Goal: Task Accomplishment & Management: Manage account settings

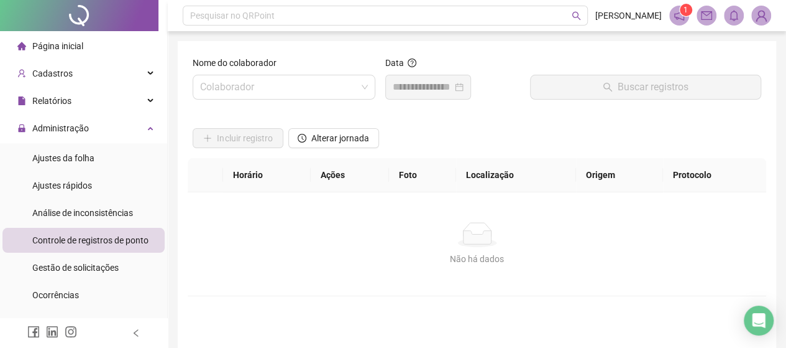
scroll to position [41, 0]
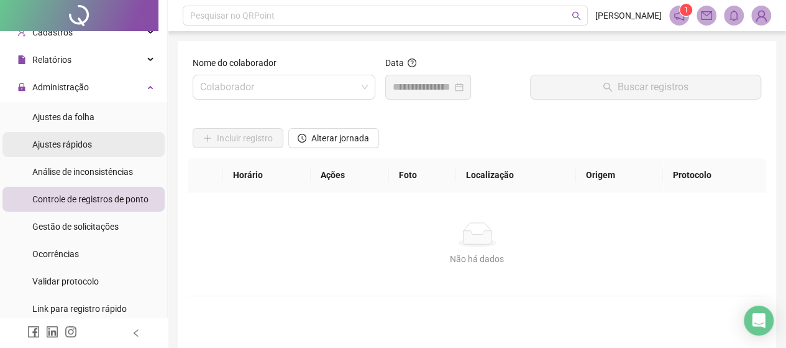
click at [67, 144] on span "Ajustes rápidos" at bounding box center [62, 144] width 60 height 10
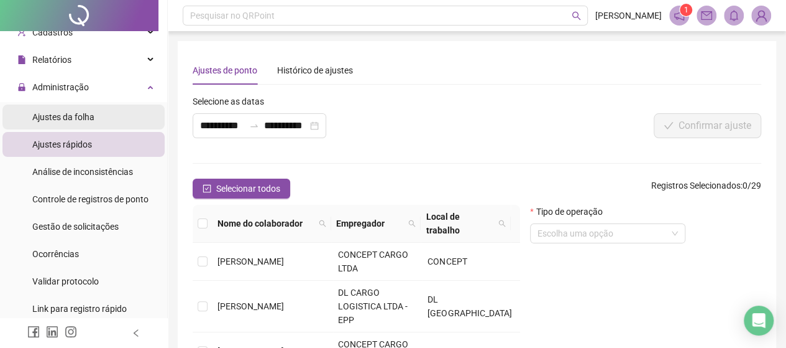
click at [84, 116] on span "Ajustes da folha" at bounding box center [63, 117] width 62 height 10
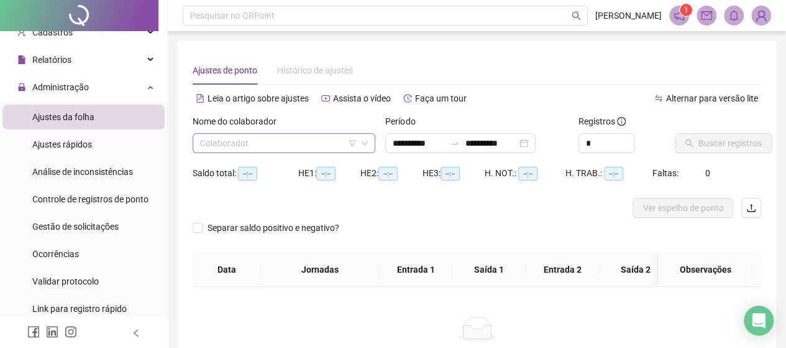
click at [236, 136] on input "search" at bounding box center [278, 143] width 157 height 19
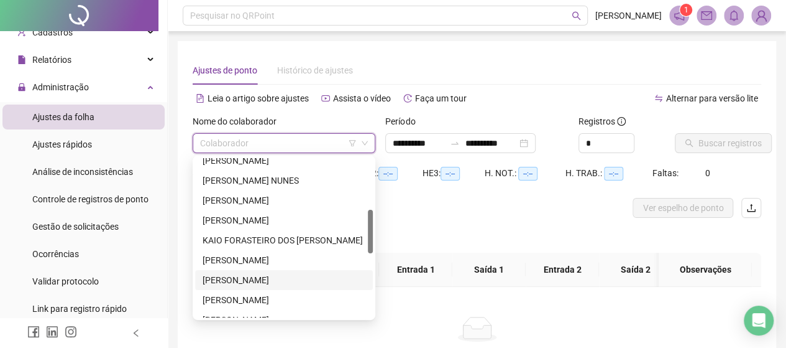
scroll to position [249, 0]
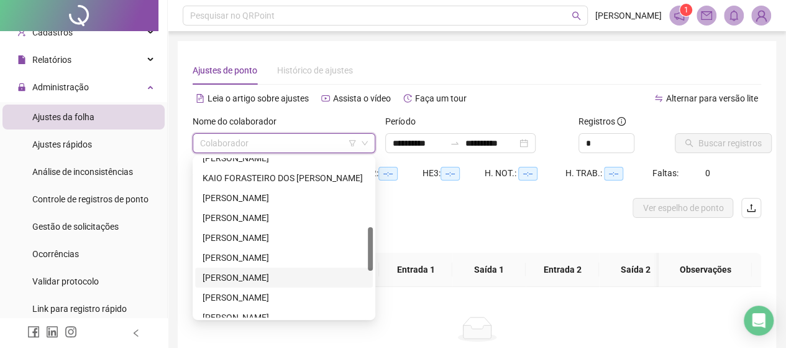
click at [236, 277] on div "[PERSON_NAME]" at bounding box center [284, 277] width 163 height 14
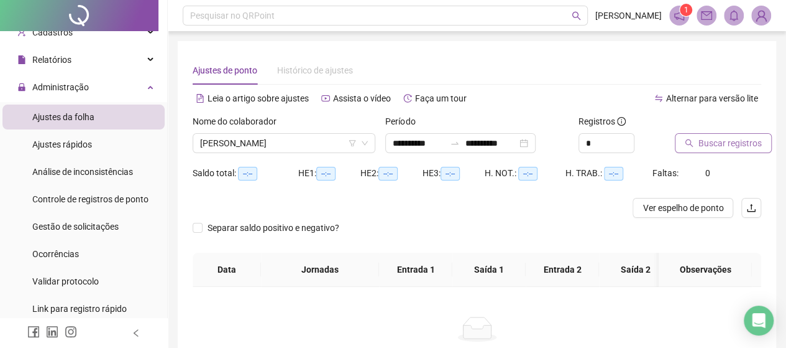
click at [721, 140] on span "Buscar registros" at bounding box center [730, 143] width 63 height 14
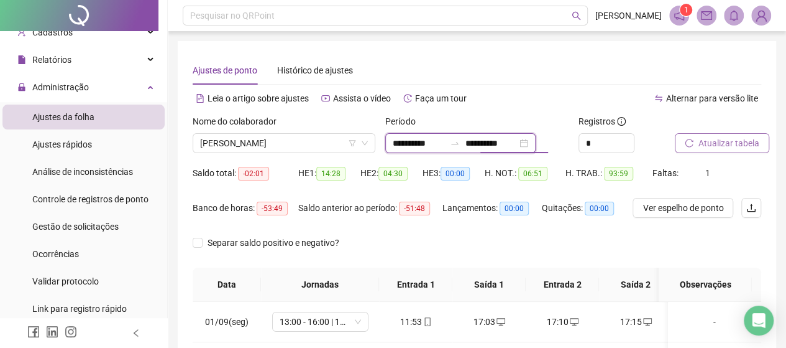
click at [484, 141] on input "**********" at bounding box center [491, 143] width 52 height 14
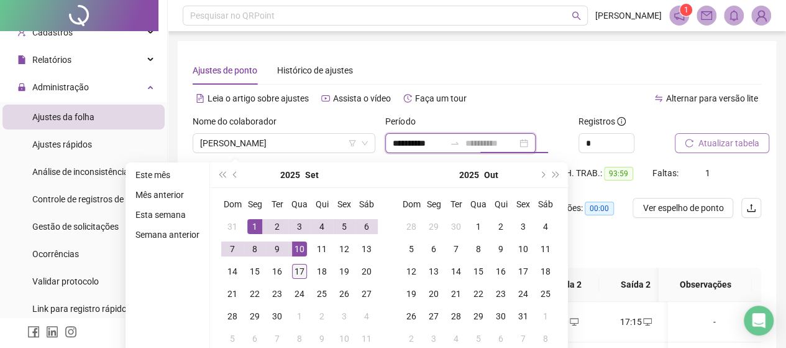
type input "**********"
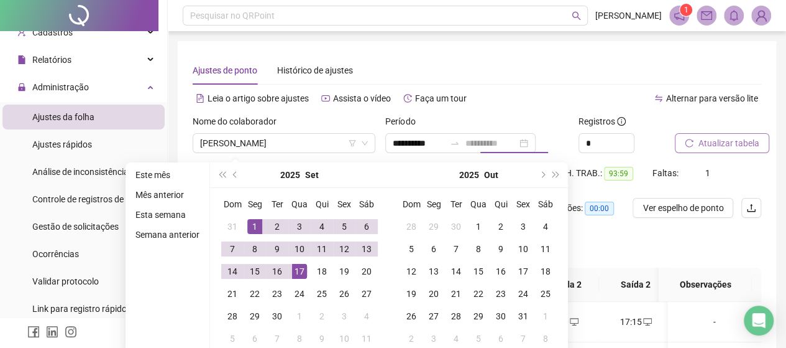
click at [298, 272] on div "17" at bounding box center [299, 271] width 15 height 15
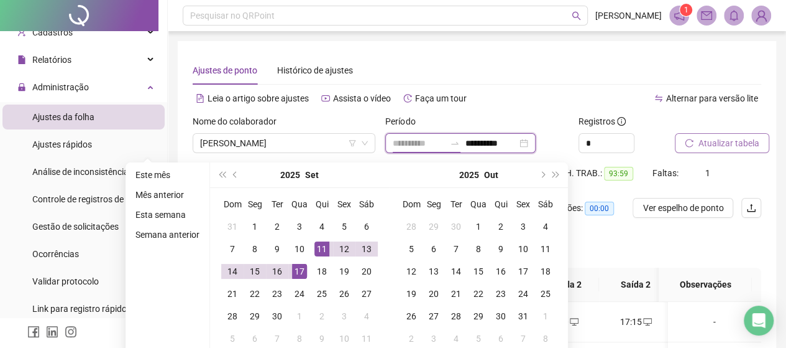
type input "**********"
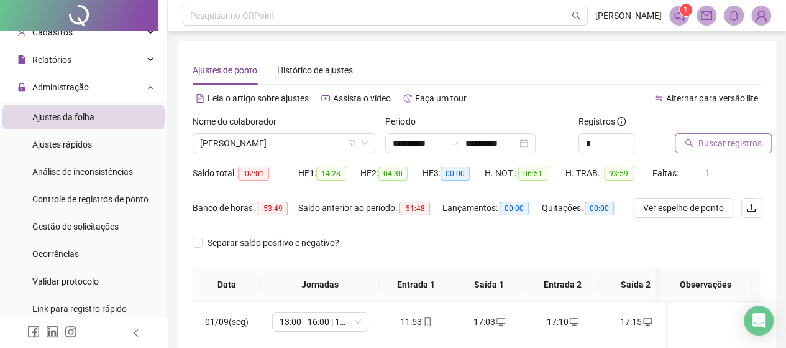
scroll to position [0, 0]
click at [725, 145] on span "Buscar registros" at bounding box center [730, 143] width 63 height 14
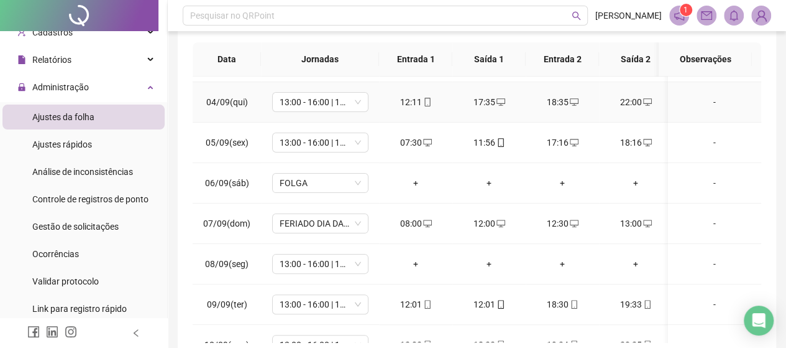
scroll to position [124, 0]
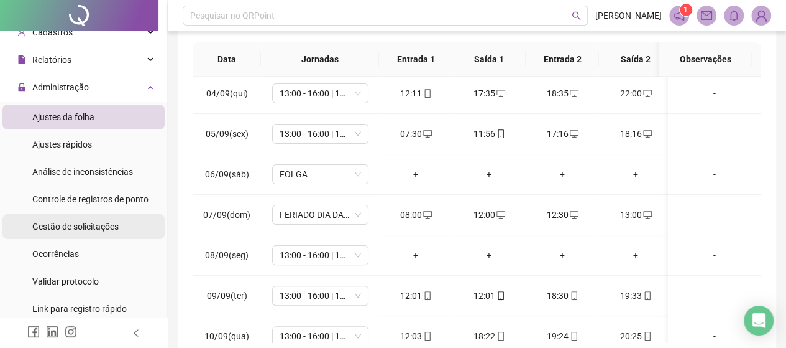
click at [98, 225] on span "Gestão de solicitações" at bounding box center [75, 226] width 86 height 10
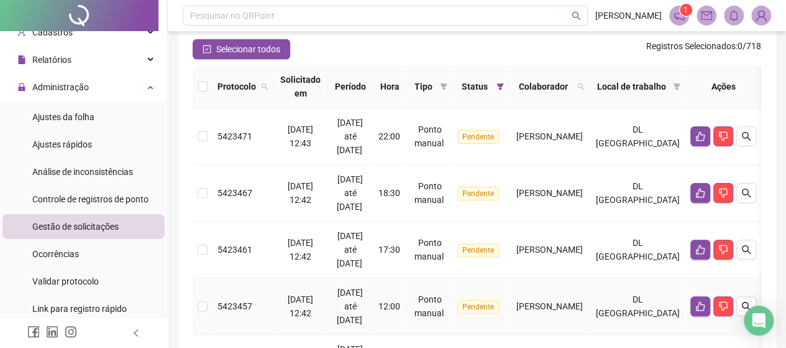
scroll to position [101, 0]
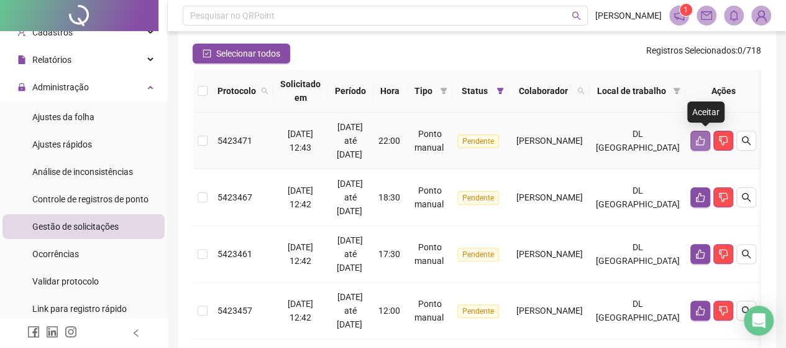
click at [702, 136] on icon "like" at bounding box center [701, 141] width 10 height 10
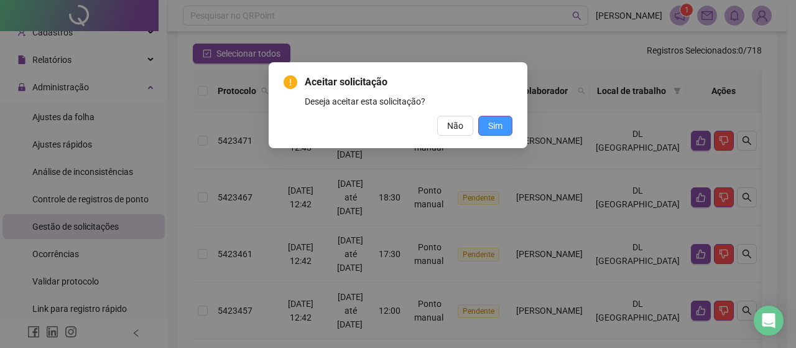
click at [496, 125] on span "Sim" at bounding box center [495, 126] width 14 height 14
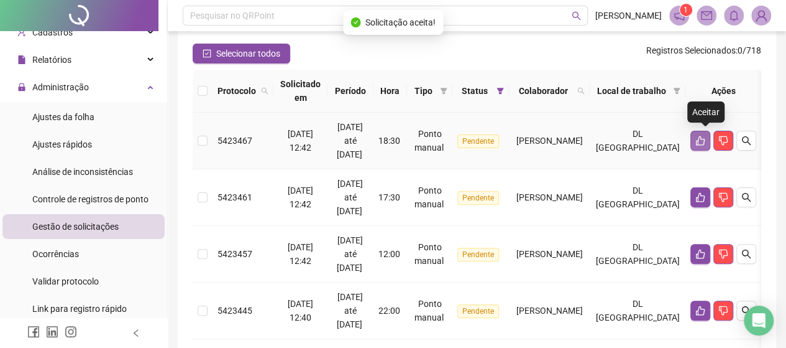
click at [706, 140] on icon "like" at bounding box center [701, 141] width 10 height 10
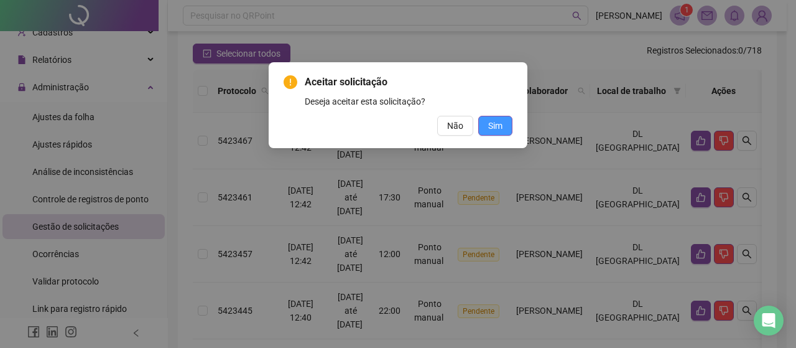
click at [500, 126] on span "Sim" at bounding box center [495, 126] width 14 height 14
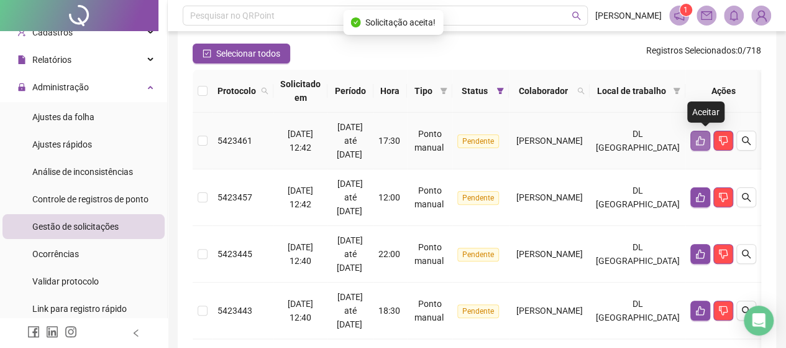
click at [701, 137] on icon "like" at bounding box center [701, 141] width 10 height 10
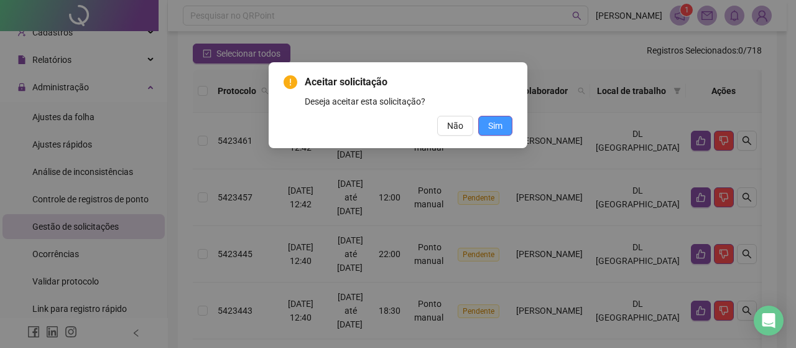
click at [505, 121] on button "Sim" at bounding box center [495, 126] width 34 height 20
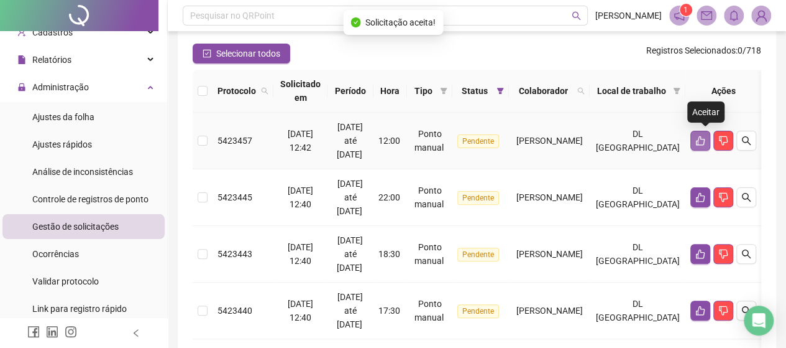
click at [710, 134] on button "button" at bounding box center [701, 141] width 20 height 20
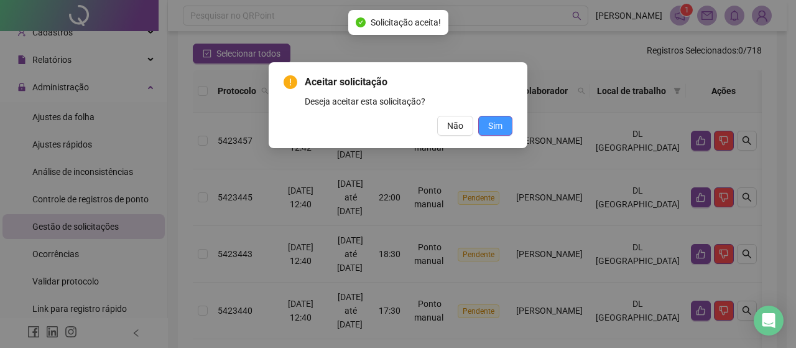
click at [481, 125] on button "Sim" at bounding box center [495, 126] width 34 height 20
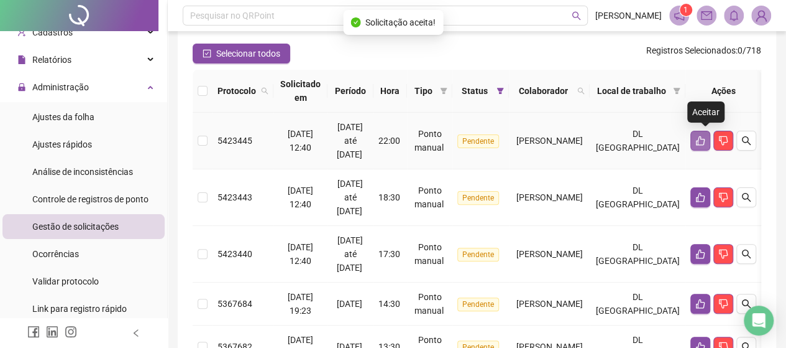
click at [706, 140] on icon "like" at bounding box center [701, 141] width 10 height 10
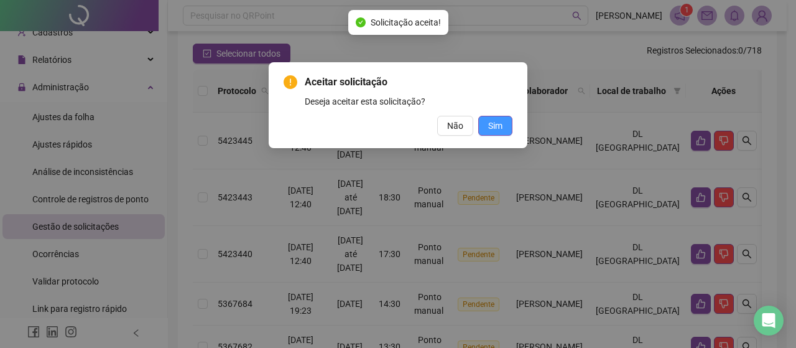
click at [492, 122] on span "Sim" at bounding box center [495, 126] width 14 height 14
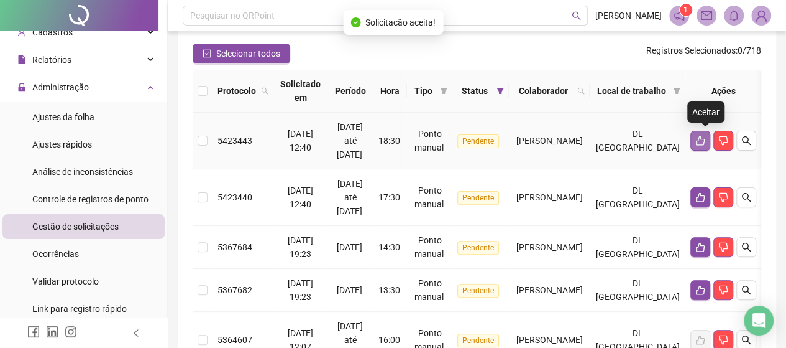
click at [702, 136] on icon "like" at bounding box center [701, 141] width 10 height 10
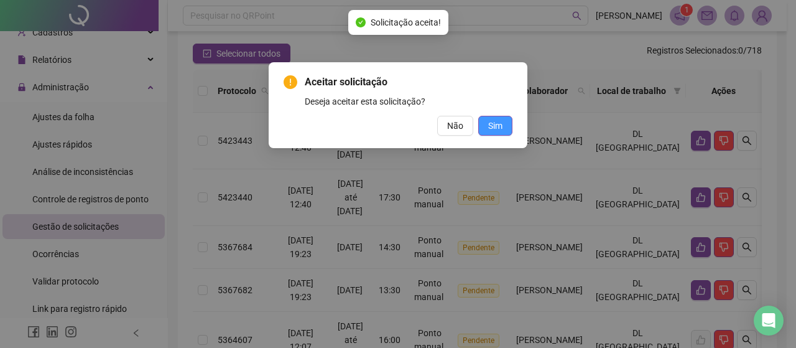
click at [506, 131] on button "Sim" at bounding box center [495, 126] width 34 height 20
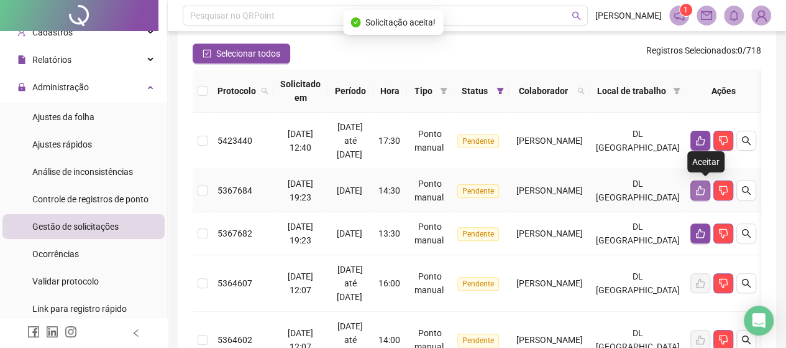
click at [705, 188] on icon "like" at bounding box center [700, 190] width 9 height 9
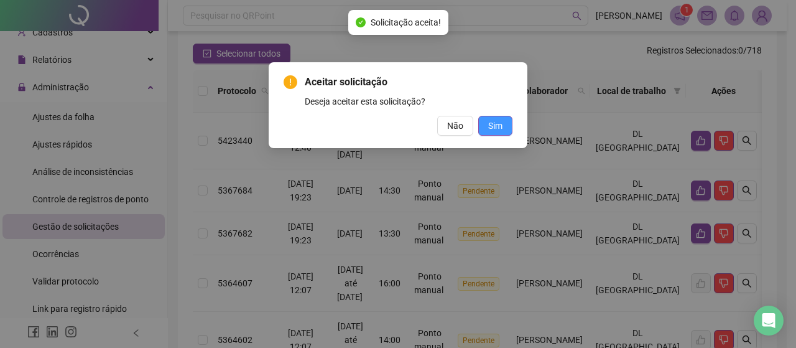
click at [496, 119] on span "Sim" at bounding box center [495, 126] width 14 height 14
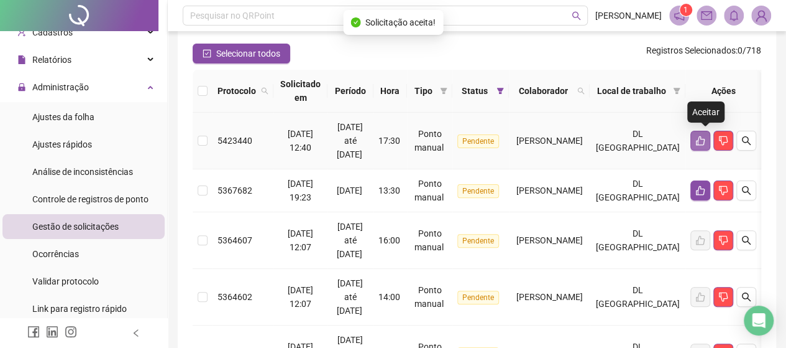
click at [704, 139] on icon "like" at bounding box center [701, 141] width 10 height 10
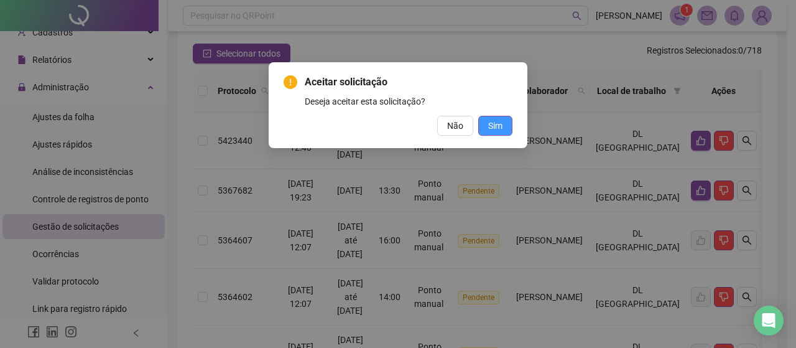
click at [507, 123] on button "Sim" at bounding box center [495, 126] width 34 height 20
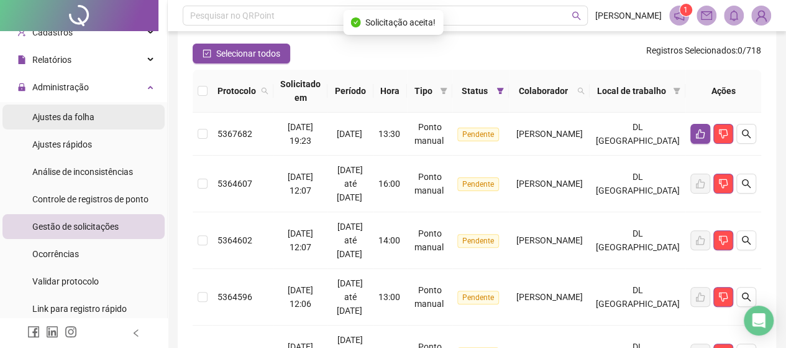
click at [67, 124] on div "Ajustes da folha" at bounding box center [63, 116] width 62 height 25
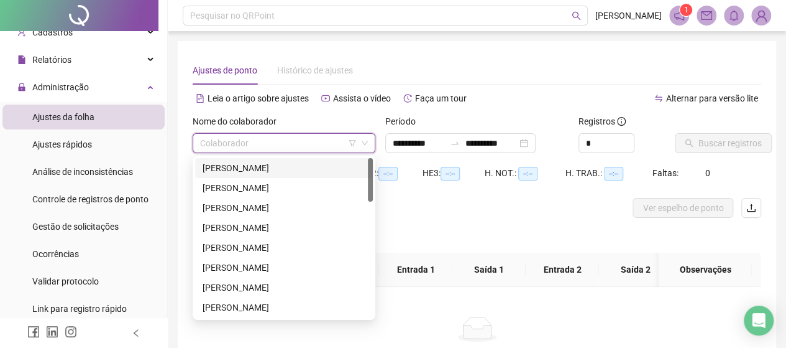
click at [268, 139] on input "search" at bounding box center [278, 143] width 157 height 19
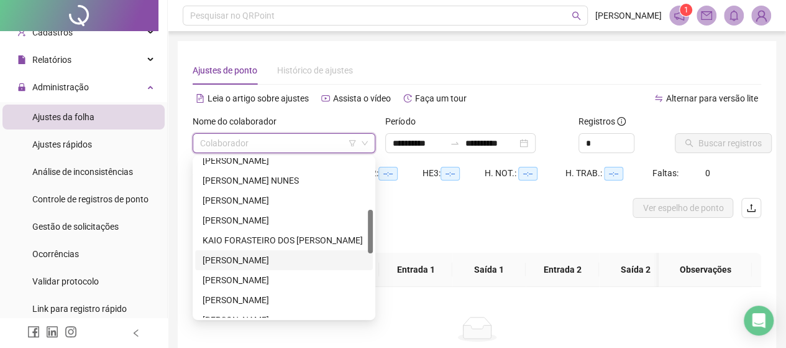
scroll to position [249, 0]
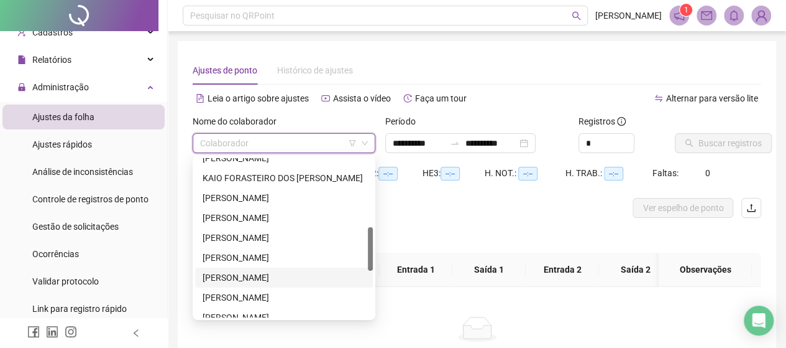
click at [248, 284] on div "[PERSON_NAME]" at bounding box center [284, 277] width 178 height 20
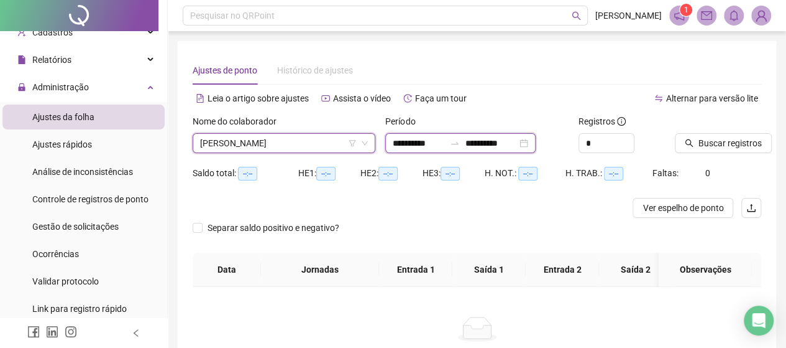
click at [517, 140] on input "**********" at bounding box center [491, 143] width 52 height 14
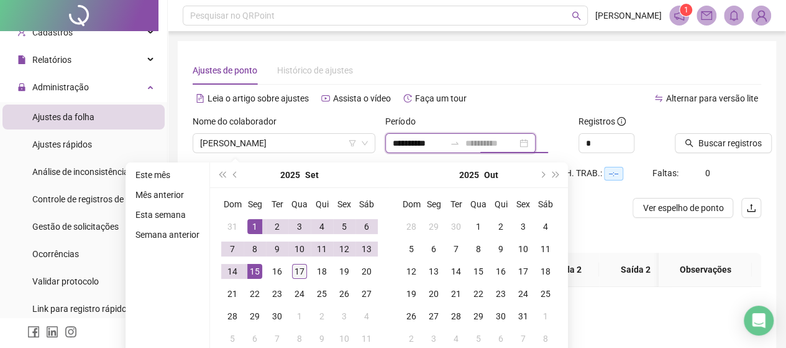
type input "**********"
click at [301, 269] on div "17" at bounding box center [299, 271] width 15 height 15
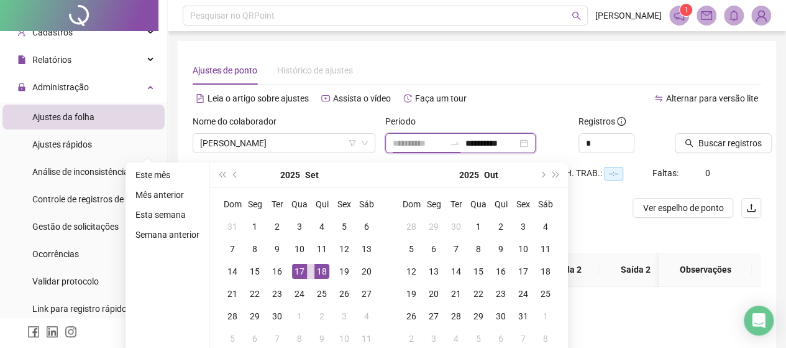
type input "**********"
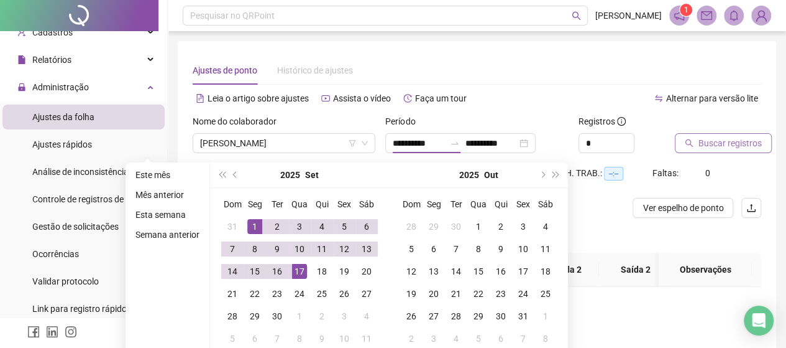
click at [717, 147] on span "Buscar registros" at bounding box center [730, 143] width 63 height 14
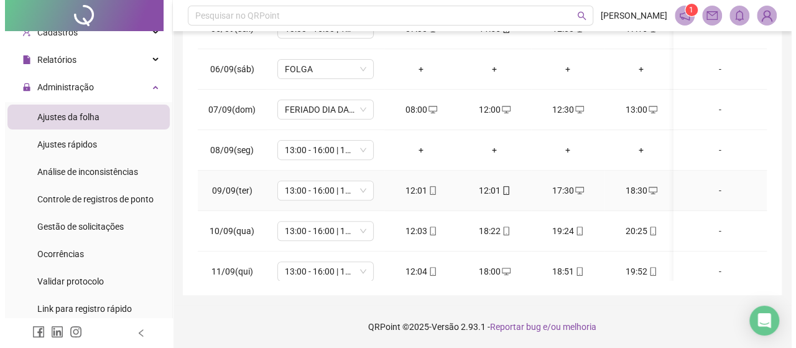
scroll to position [187, 0]
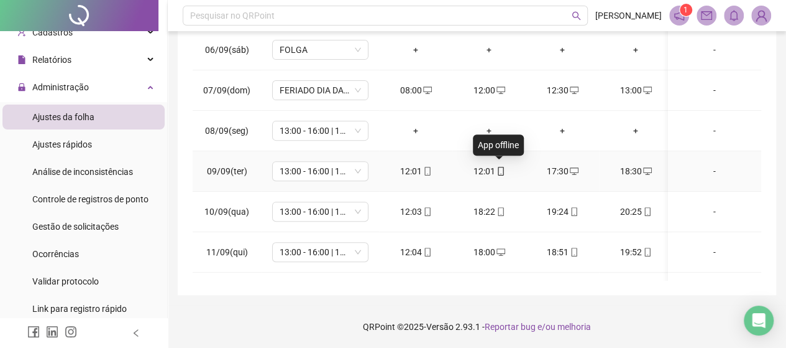
click at [491, 166] on div "12:01" at bounding box center [489, 171] width 53 height 14
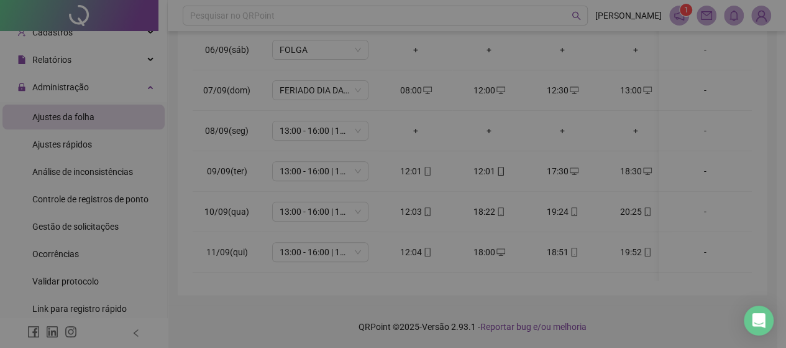
type input "**********"
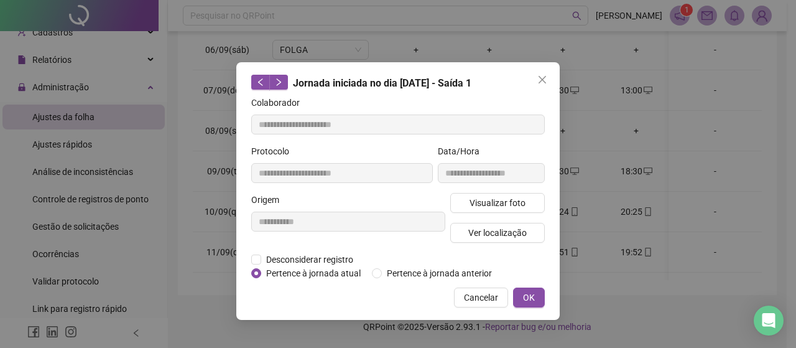
click at [253, 266] on label "Pertence à jornada atual" at bounding box center [309, 273] width 116 height 14
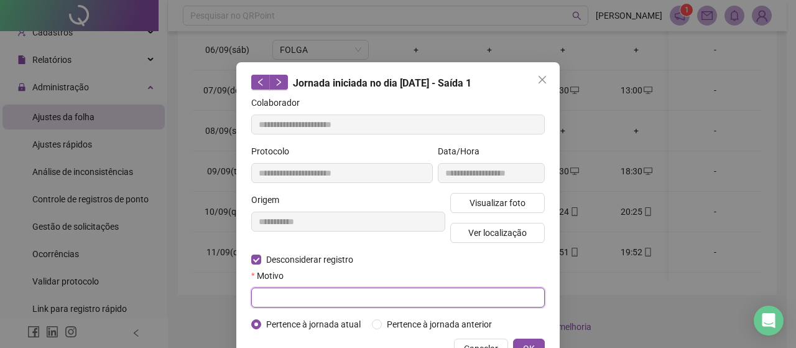
click at [285, 295] on input "text" at bounding box center [397, 297] width 293 height 20
type input "*"
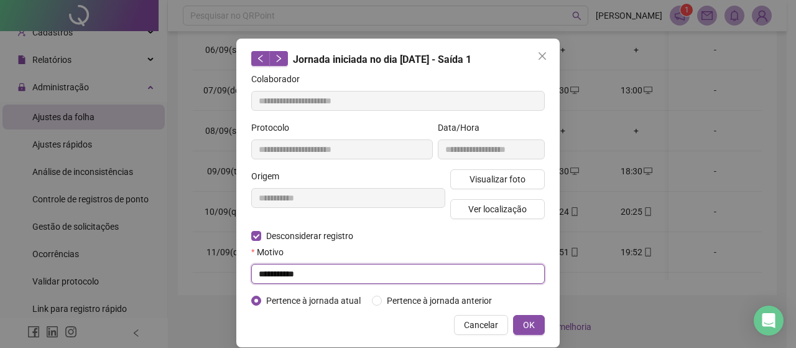
scroll to position [37, 0]
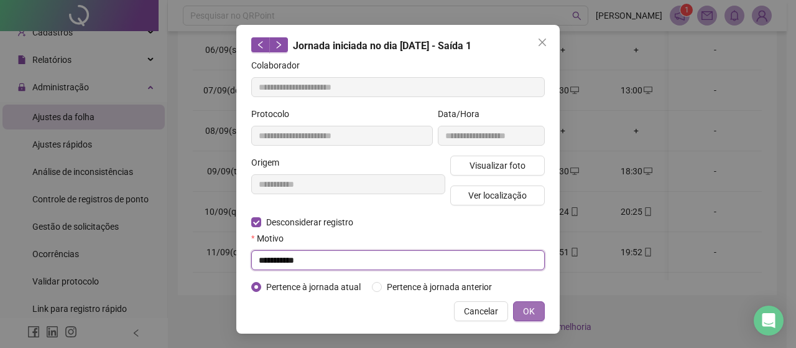
type input "**********"
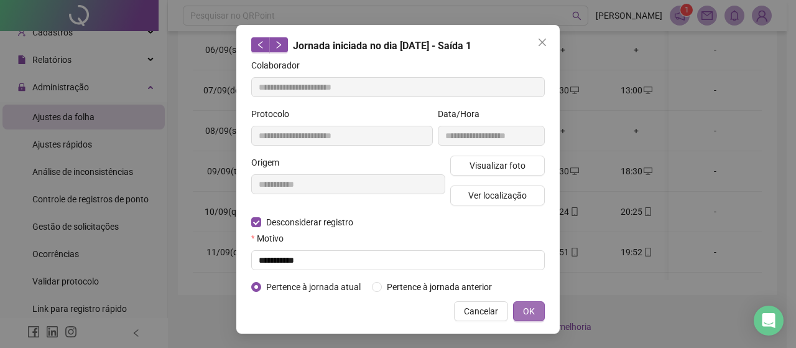
click at [531, 310] on button "OK" at bounding box center [529, 311] width 32 height 20
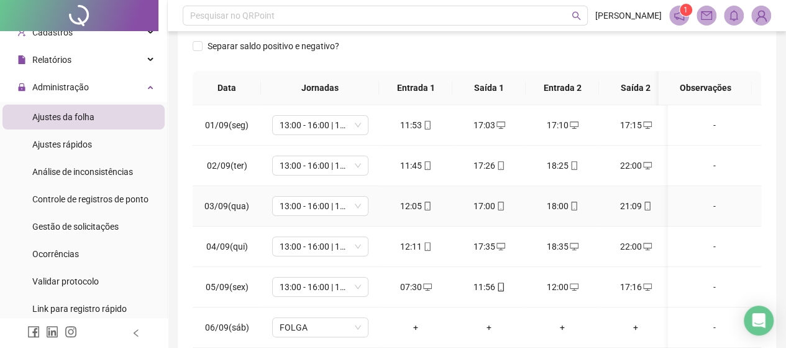
scroll to position [0, 0]
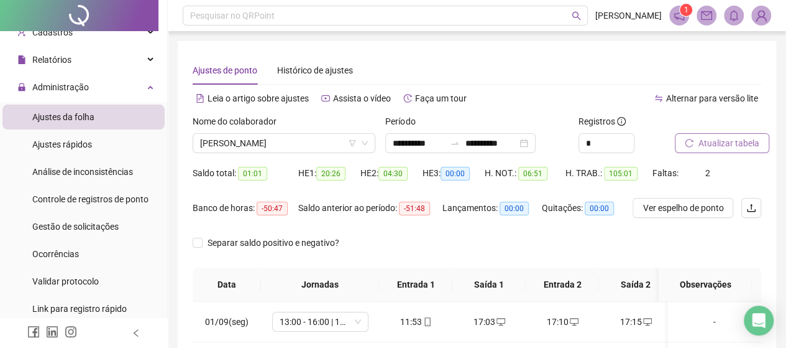
click at [702, 146] on span "Atualizar tabela" at bounding box center [729, 143] width 61 height 14
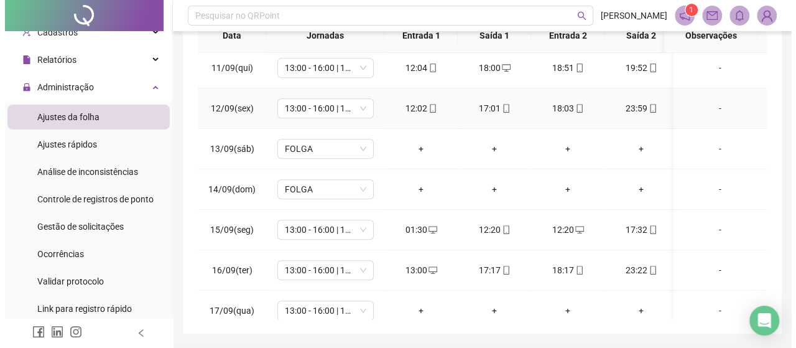
scroll to position [428, 0]
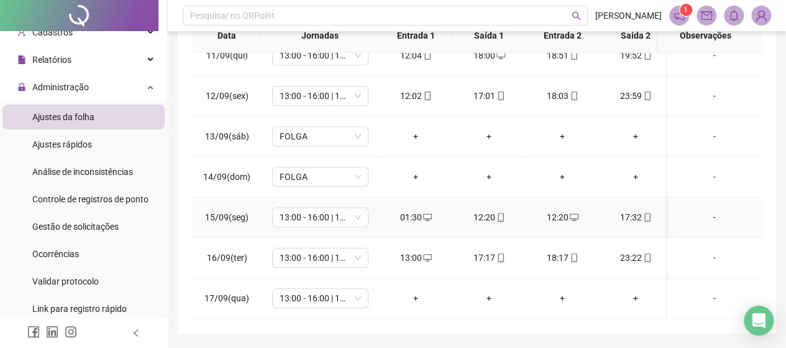
drag, startPoint x: 558, startPoint y: 202, endPoint x: 566, endPoint y: 212, distance: 12.8
click at [566, 212] on div "12:20" at bounding box center [562, 217] width 53 height 14
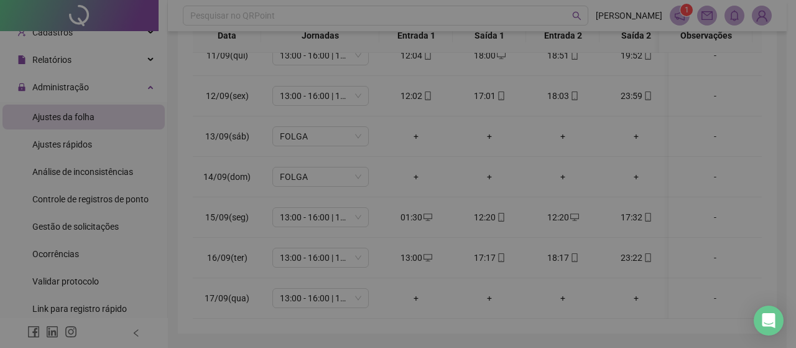
type input "**********"
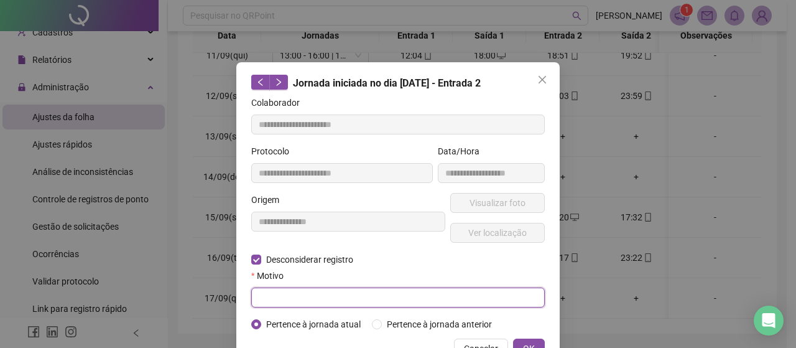
click at [283, 293] on input "text" at bounding box center [397, 297] width 293 height 20
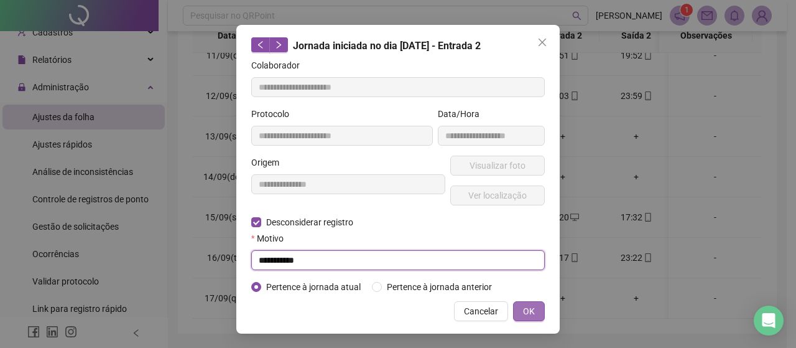
type input "**********"
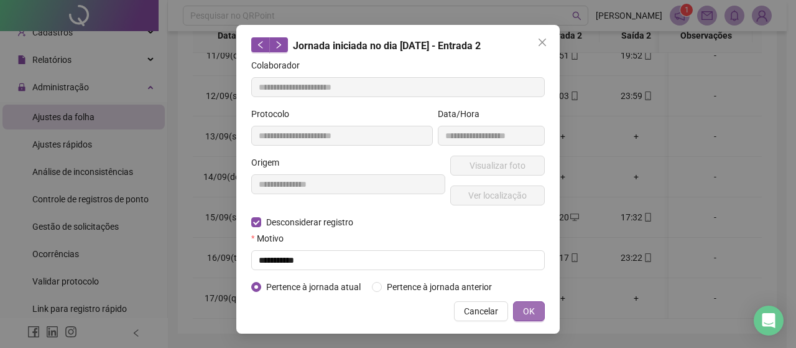
click at [523, 311] on span "OK" at bounding box center [529, 311] width 12 height 14
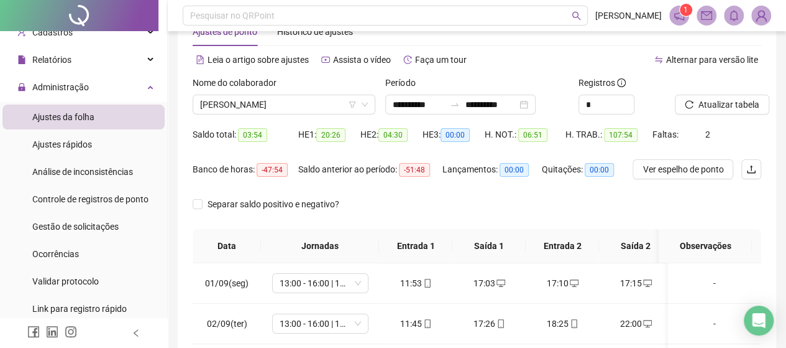
scroll to position [0, 0]
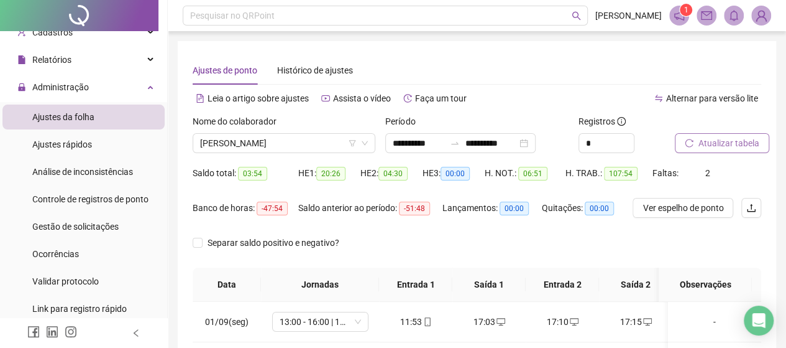
click at [724, 139] on span "Atualizar tabela" at bounding box center [729, 143] width 61 height 14
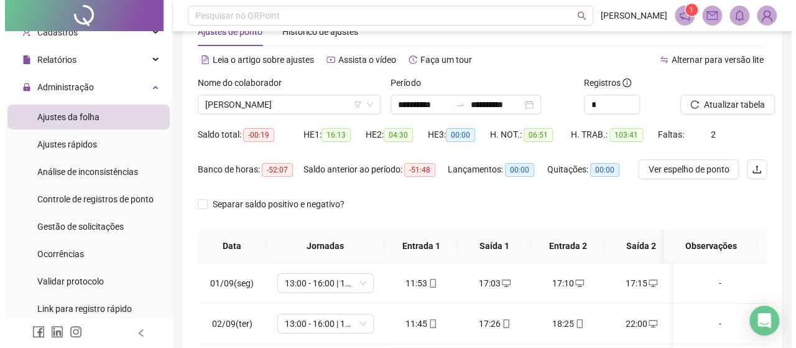
scroll to position [225, 0]
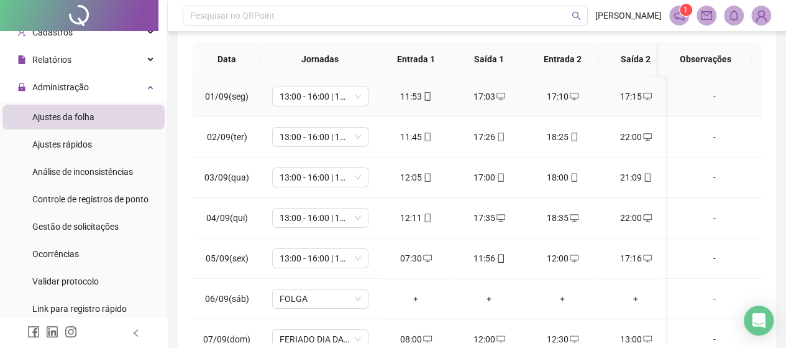
click at [555, 96] on div "17:10" at bounding box center [562, 97] width 53 height 14
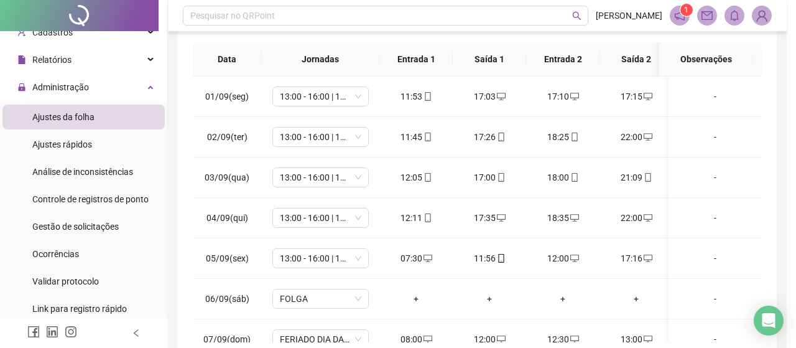
type input "**********"
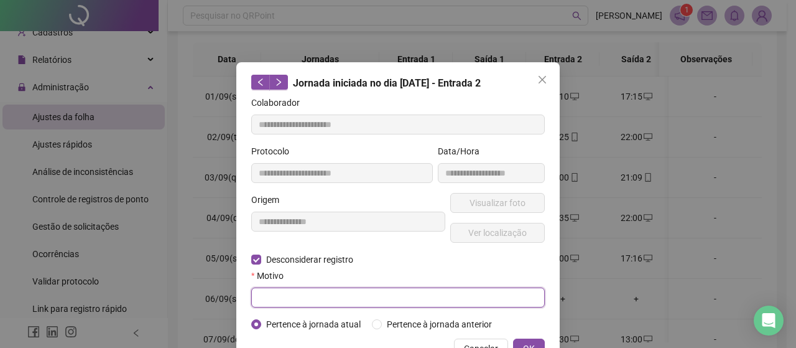
click at [328, 299] on input "text" at bounding box center [397, 297] width 293 height 20
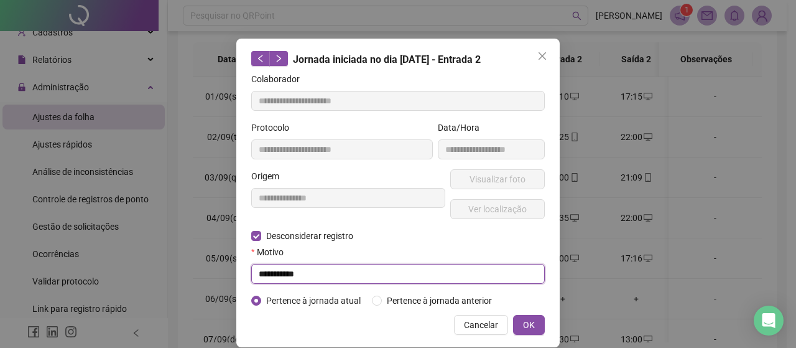
scroll to position [37, 0]
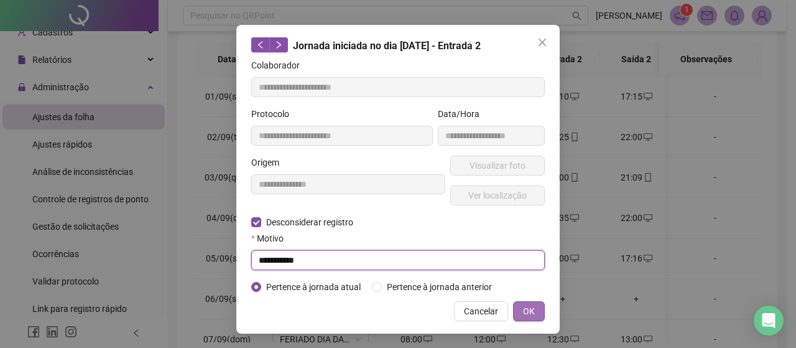
type input "**********"
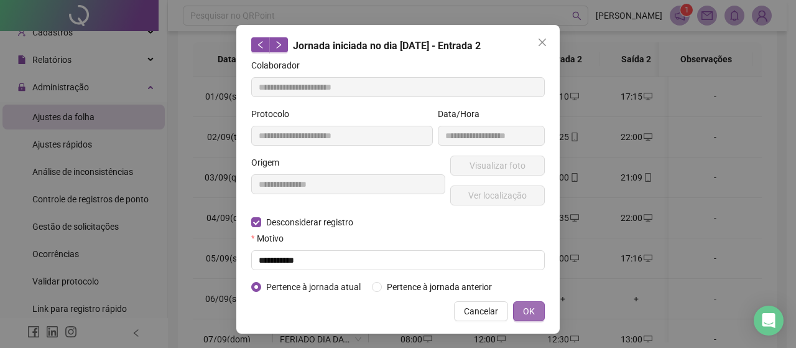
click at [518, 318] on button "OK" at bounding box center [529, 311] width 32 height 20
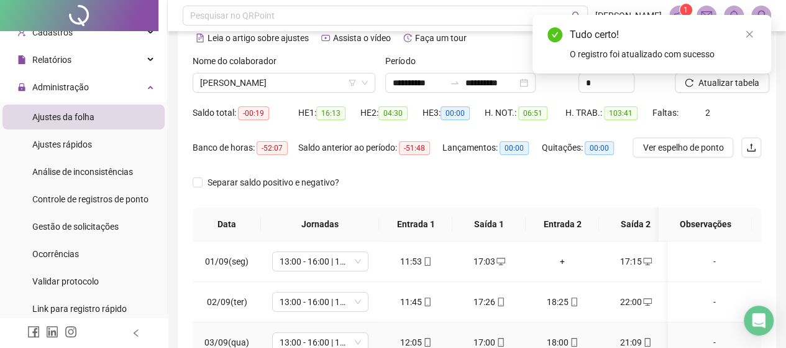
scroll to position [39, 0]
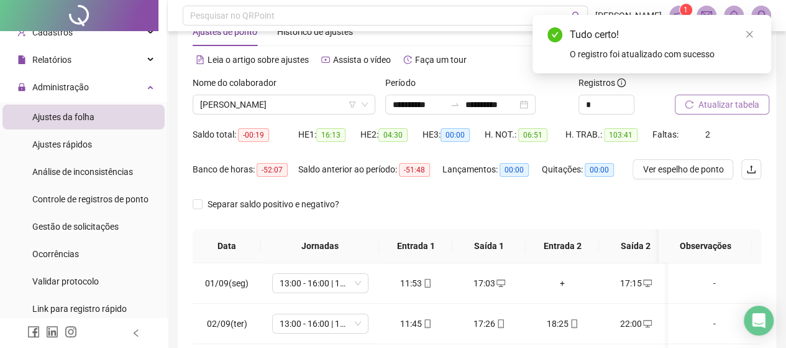
click at [724, 103] on span "Atualizar tabela" at bounding box center [729, 105] width 61 height 14
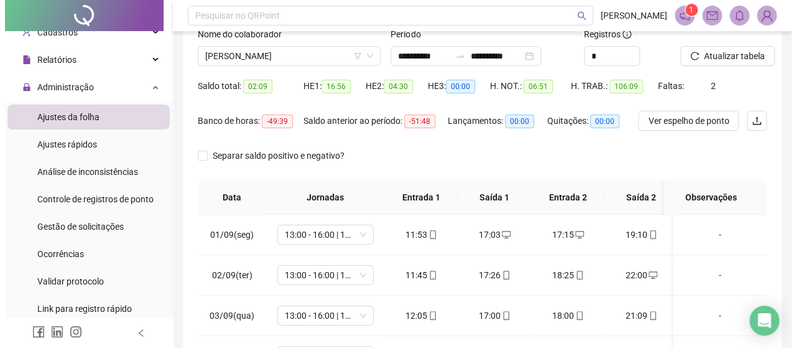
scroll to position [163, 0]
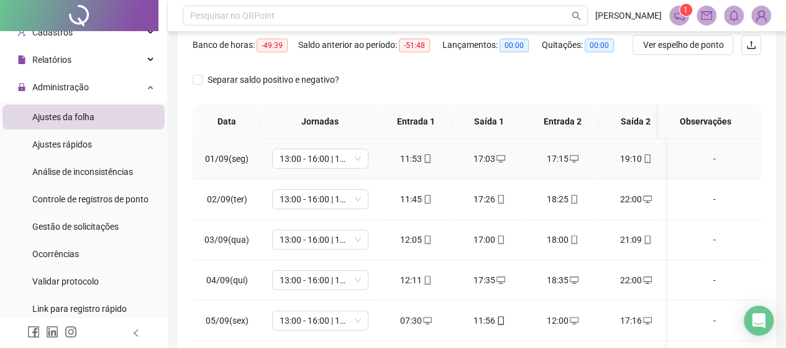
click at [560, 160] on div "17:15" at bounding box center [562, 159] width 53 height 14
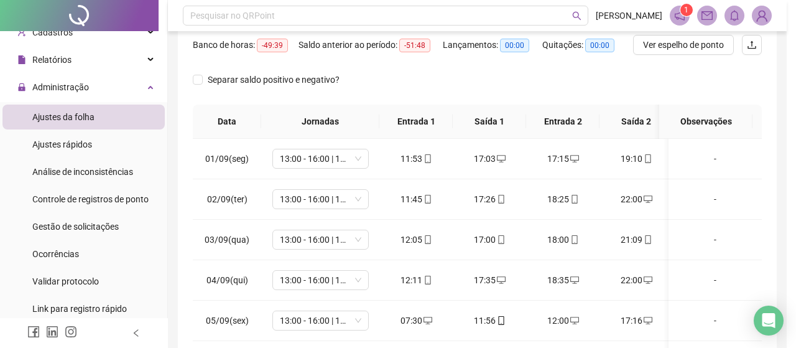
type input "**********"
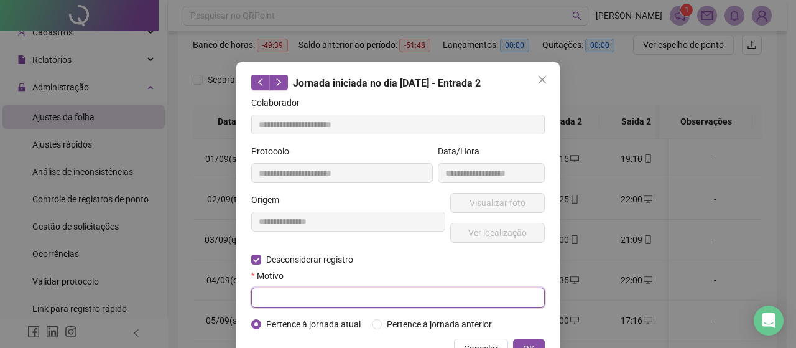
click at [276, 288] on input "text" at bounding box center [397, 297] width 293 height 20
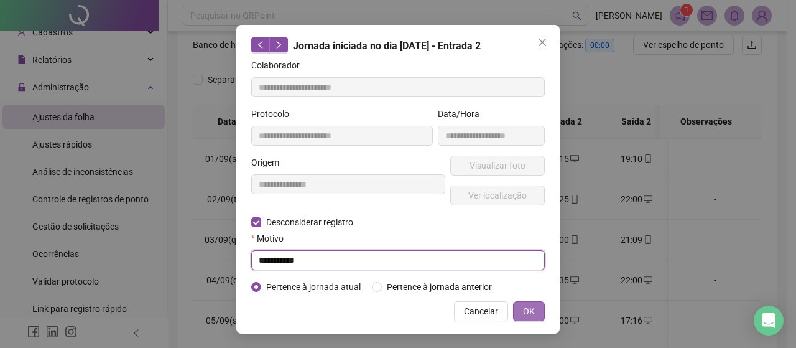
type input "**********"
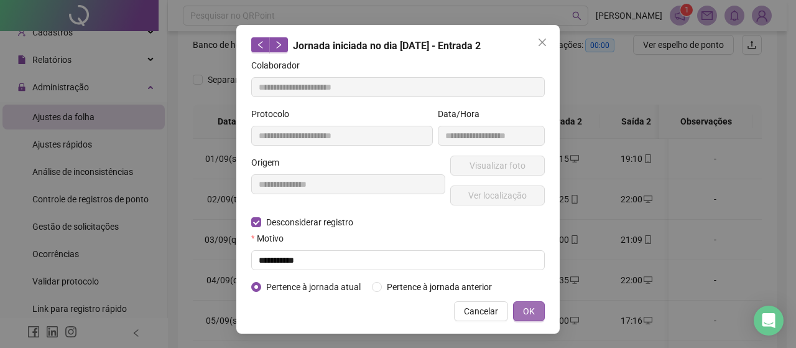
click at [527, 305] on span "OK" at bounding box center [529, 311] width 12 height 14
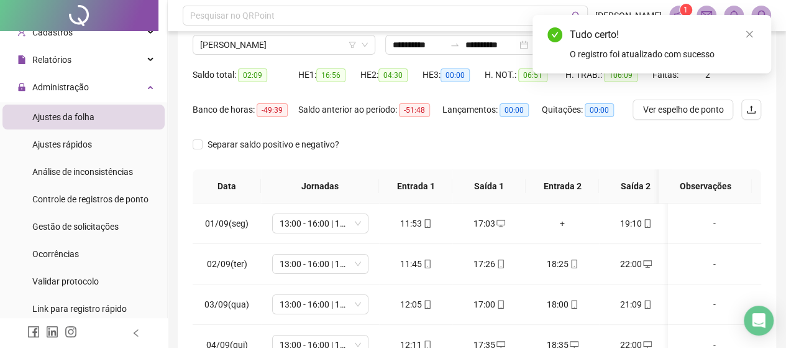
scroll to position [39, 0]
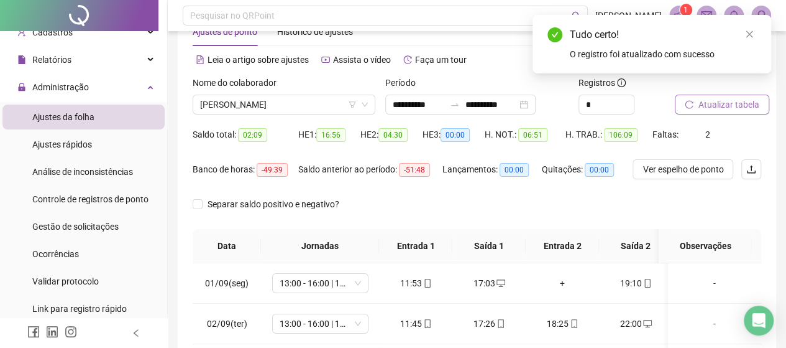
click at [737, 101] on span "Atualizar tabela" at bounding box center [729, 105] width 61 height 14
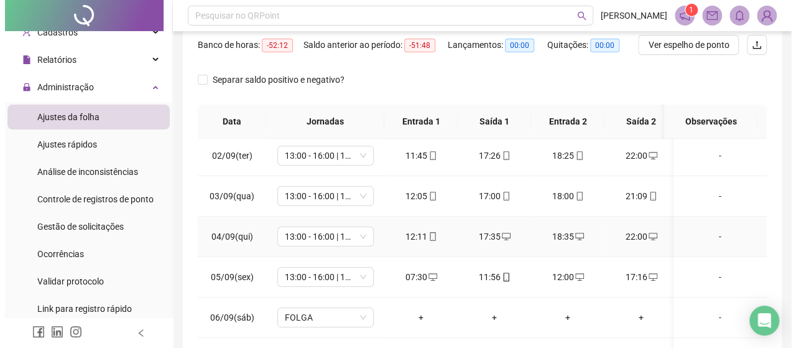
scroll to position [62, 0]
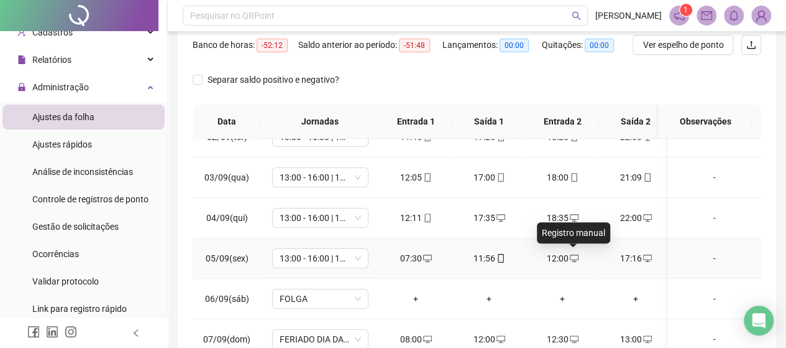
click at [569, 253] on span at bounding box center [574, 258] width 10 height 10
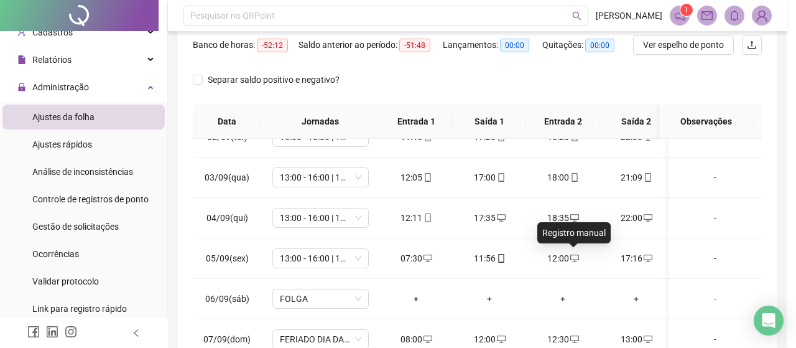
type input "**********"
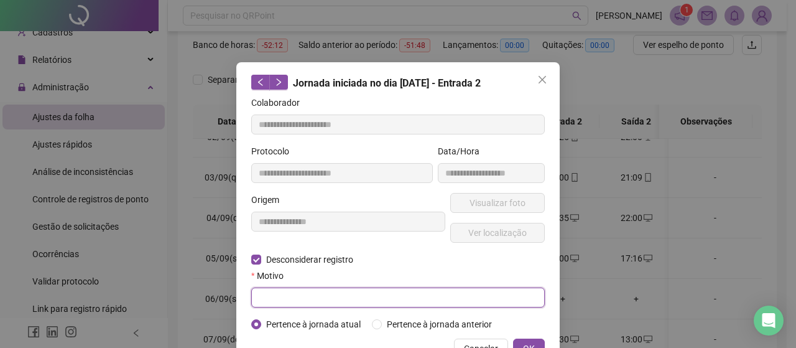
click at [394, 300] on input "text" at bounding box center [397, 297] width 293 height 20
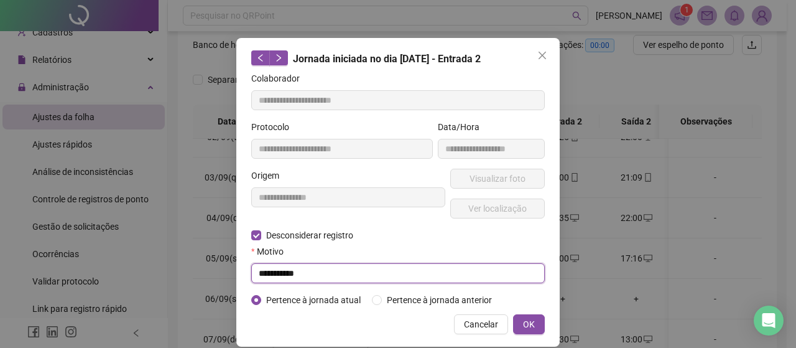
scroll to position [37, 0]
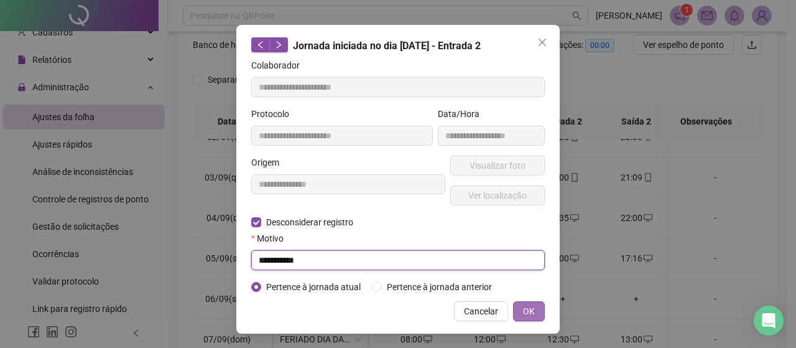
type input "**********"
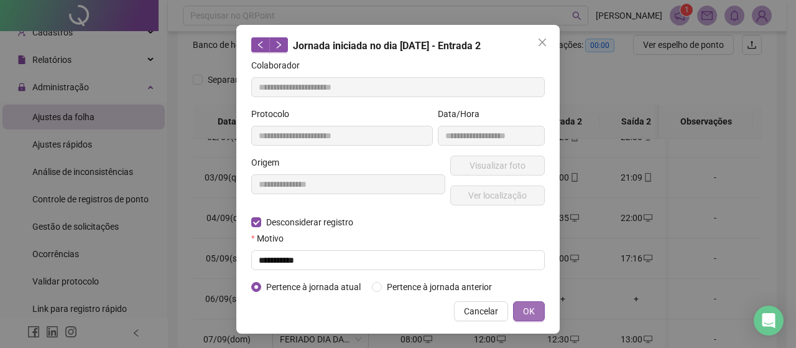
click at [534, 312] on button "OK" at bounding box center [529, 311] width 32 height 20
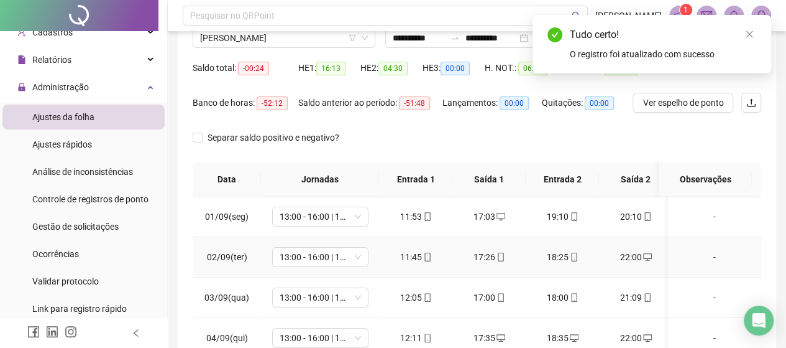
scroll to position [39, 0]
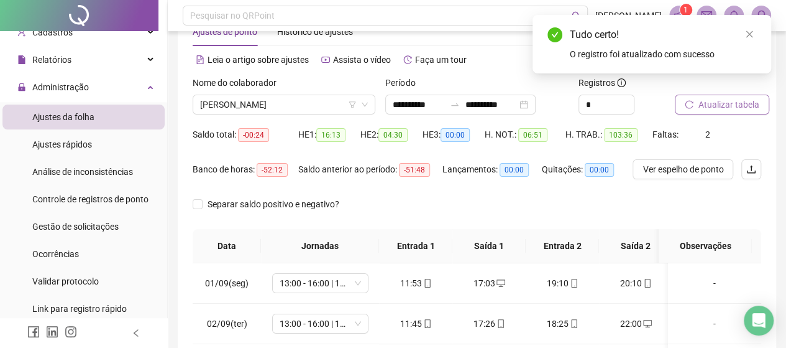
click at [758, 106] on button "Atualizar tabela" at bounding box center [722, 104] width 94 height 20
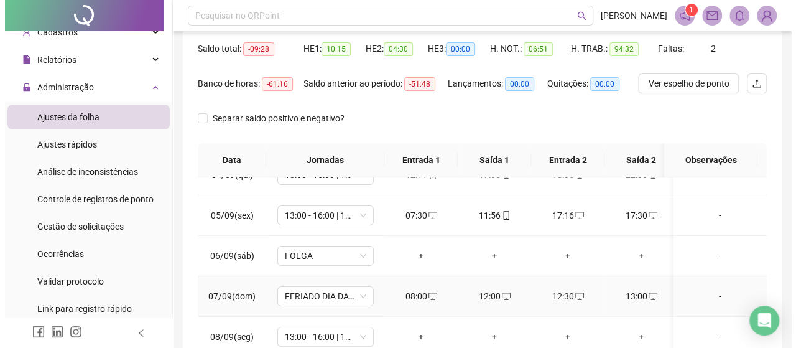
scroll to position [124, 0]
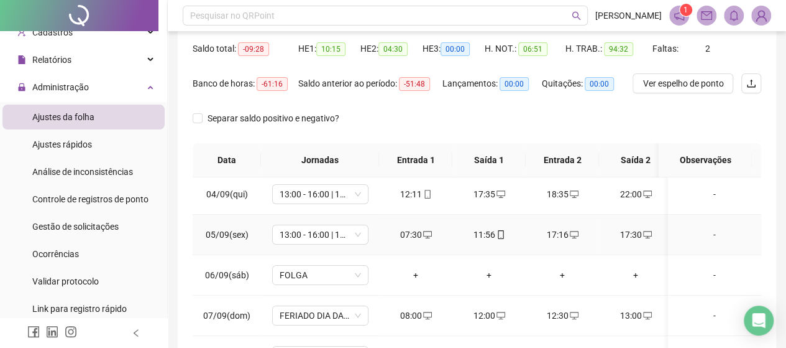
click at [562, 237] on div "17:16" at bounding box center [562, 235] width 53 height 14
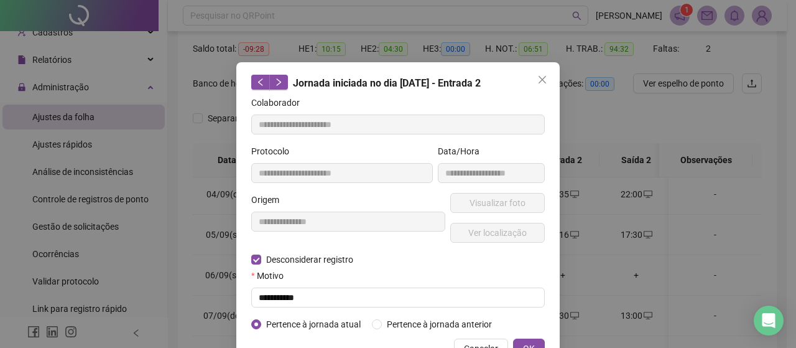
type input "**********"
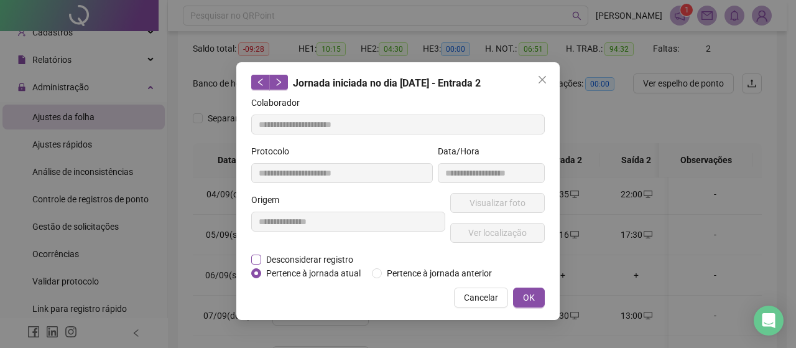
click at [262, 256] on label "Desconsiderar registro" at bounding box center [309, 259] width 116 height 14
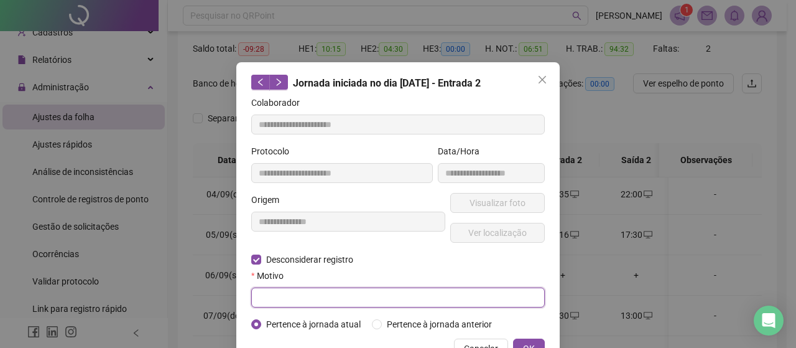
click at [354, 290] on input "text" at bounding box center [397, 297] width 293 height 20
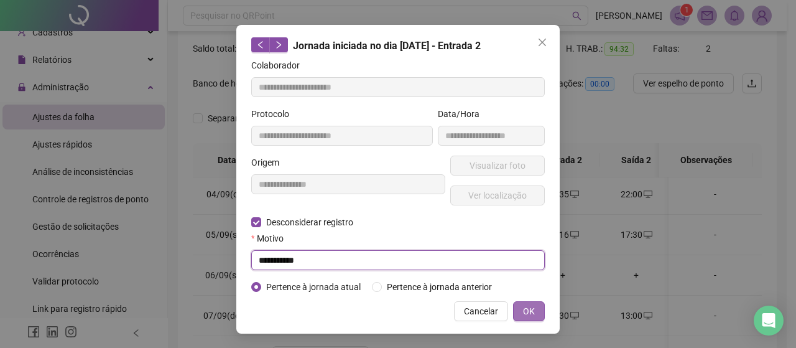
type input "**********"
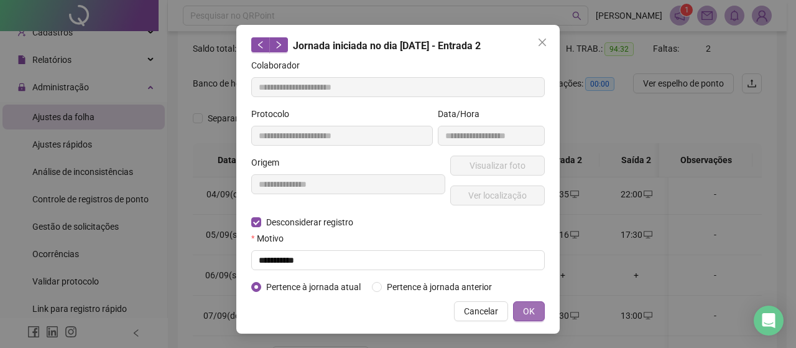
click at [517, 306] on button "OK" at bounding box center [529, 311] width 32 height 20
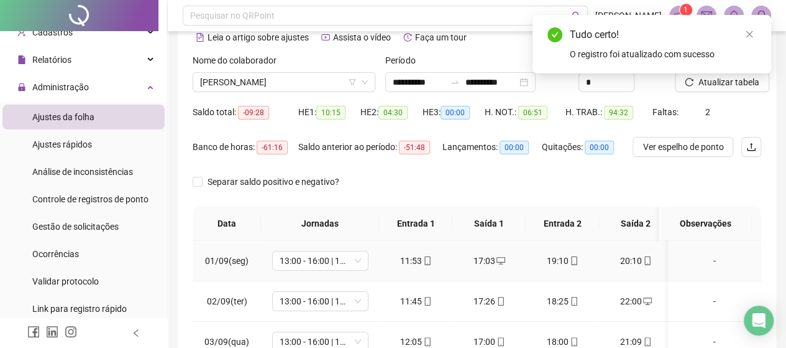
scroll to position [0, 0]
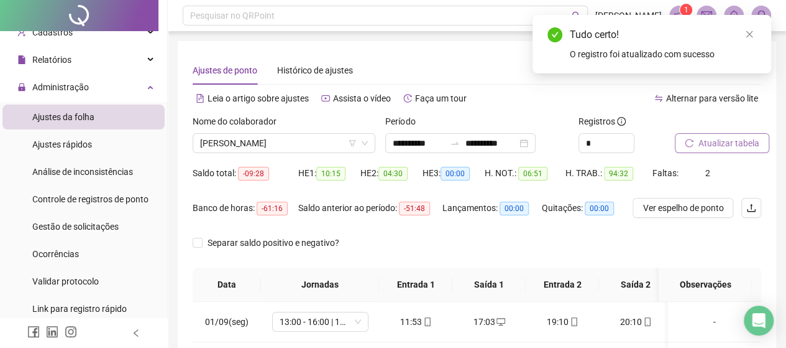
click at [722, 144] on span "Atualizar tabela" at bounding box center [729, 143] width 61 height 14
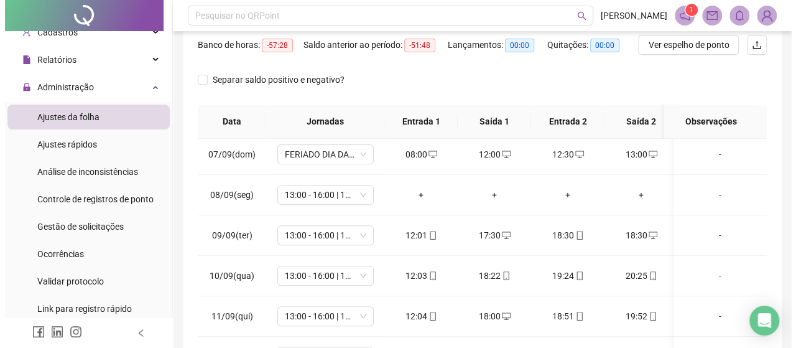
scroll to position [249, 0]
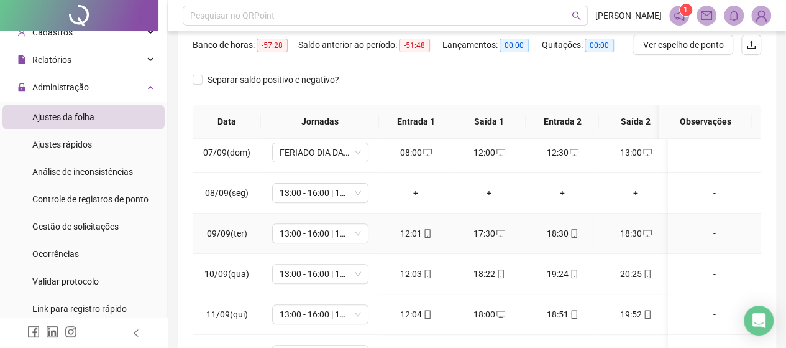
click at [558, 231] on div "18:30" at bounding box center [562, 233] width 53 height 14
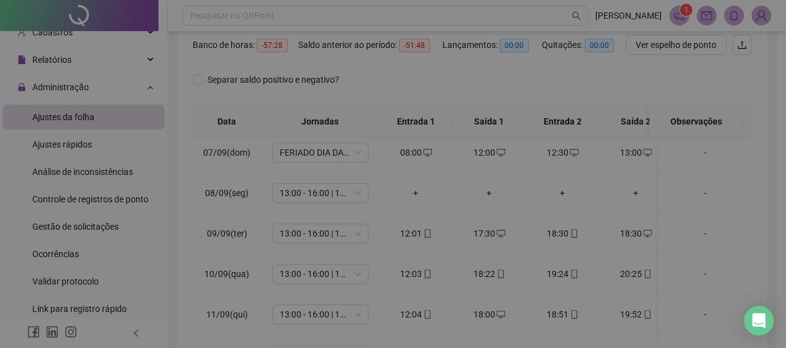
type input "**********"
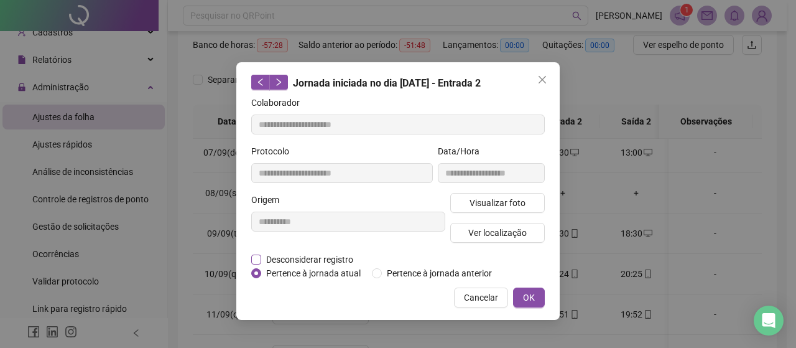
click at [259, 264] on label "Desconsiderar registro" at bounding box center [309, 259] width 116 height 14
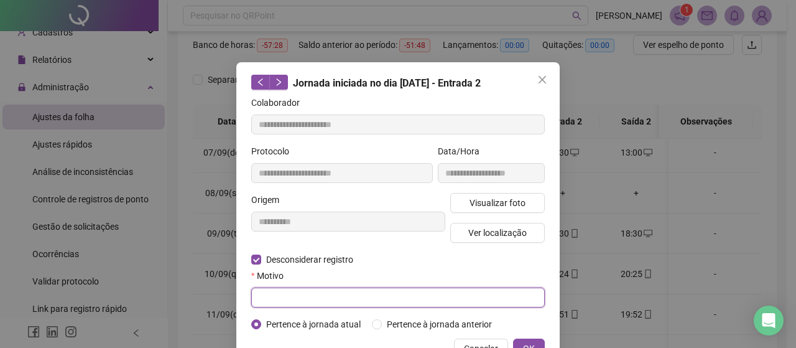
click at [269, 288] on input "text" at bounding box center [397, 297] width 293 height 20
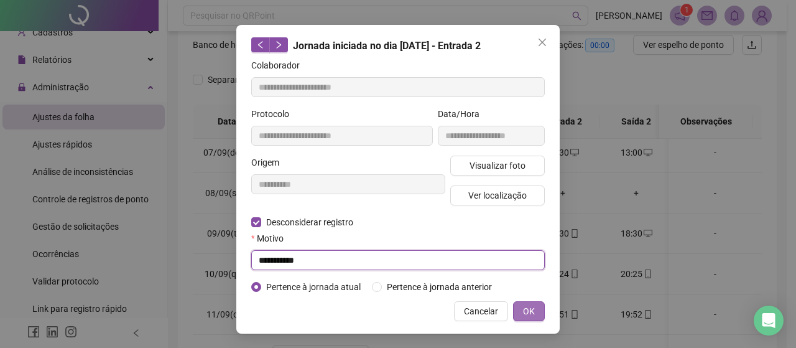
type input "**********"
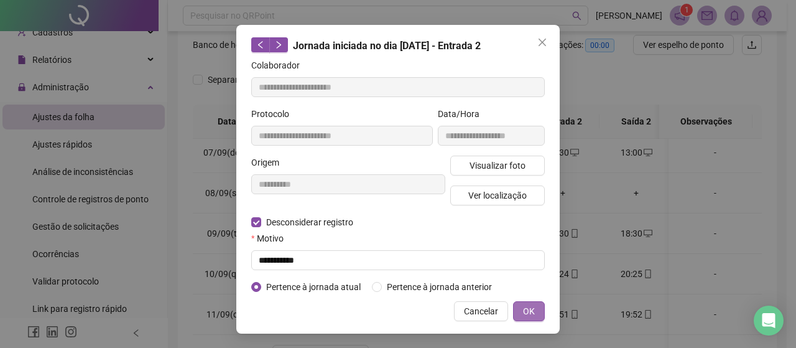
click at [529, 305] on span "OK" at bounding box center [529, 311] width 12 height 14
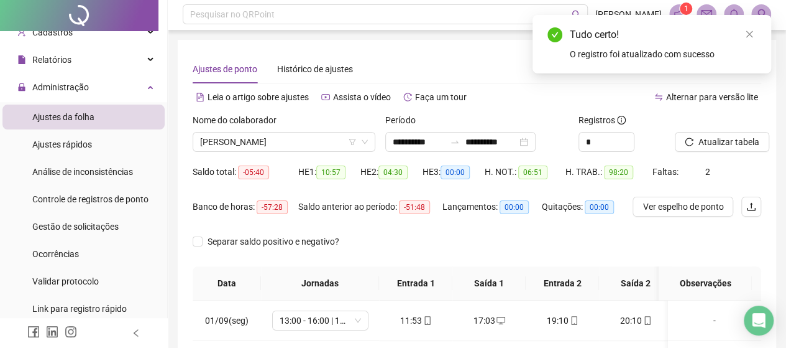
scroll to position [0, 0]
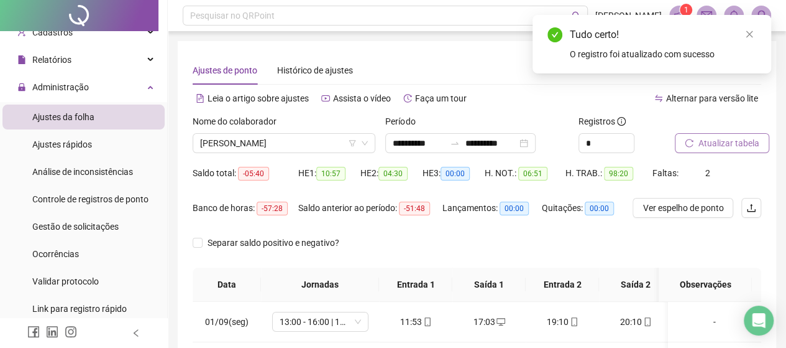
click at [722, 140] on span "Atualizar tabela" at bounding box center [729, 143] width 61 height 14
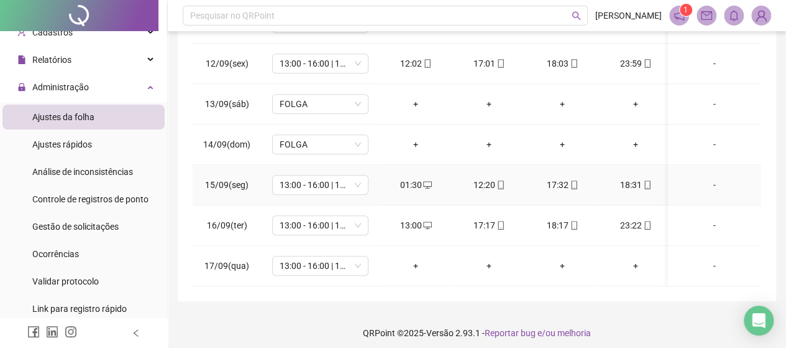
scroll to position [287, 0]
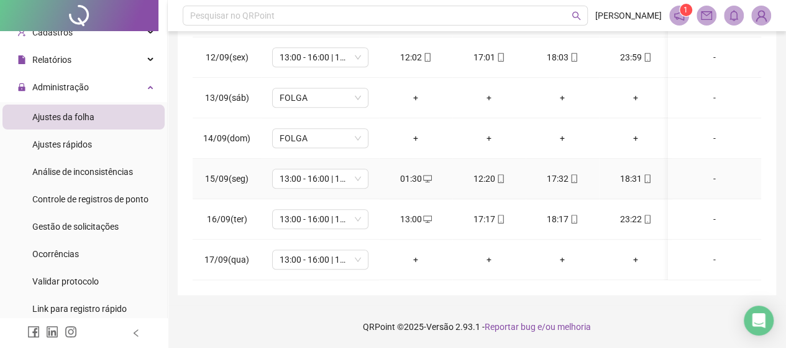
drag, startPoint x: 406, startPoint y: 173, endPoint x: 385, endPoint y: 168, distance: 21.1
click at [385, 168] on td "01:30" at bounding box center [415, 179] width 73 height 40
click at [410, 172] on div "01:30" at bounding box center [415, 179] width 53 height 14
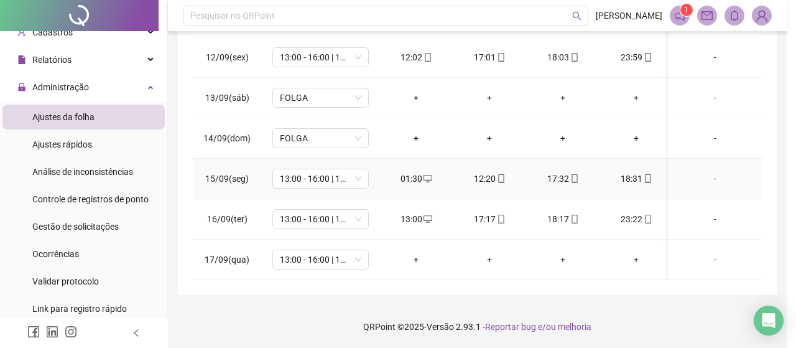
type input "**********"
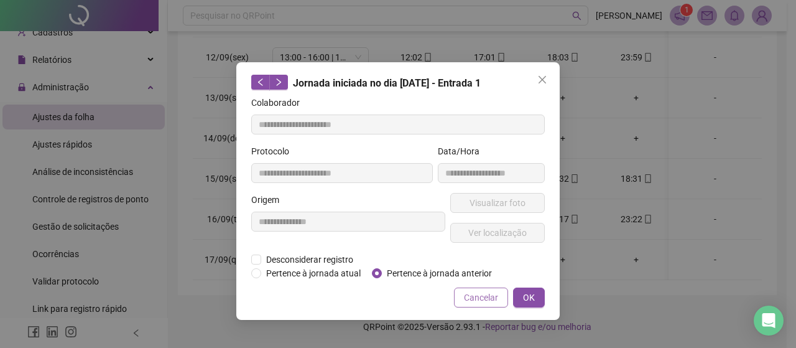
click at [484, 298] on span "Cancelar" at bounding box center [481, 297] width 34 height 14
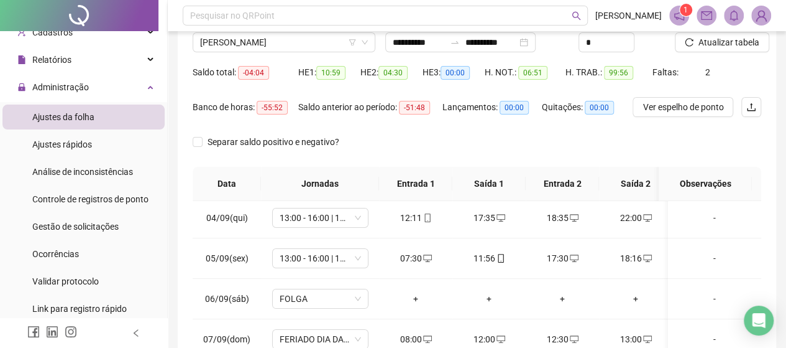
scroll to position [0, 0]
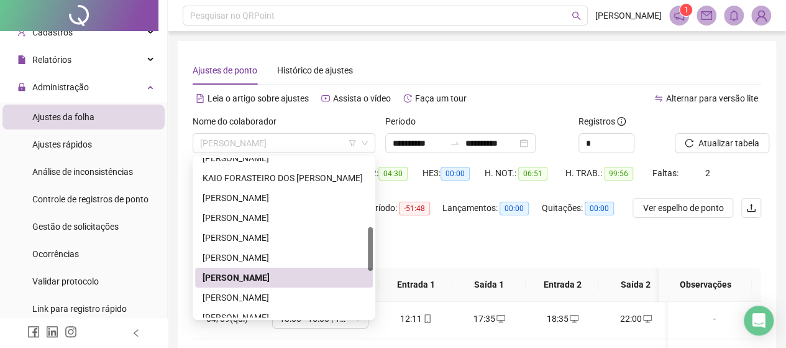
click at [272, 151] on span "[PERSON_NAME]" at bounding box center [284, 143] width 168 height 19
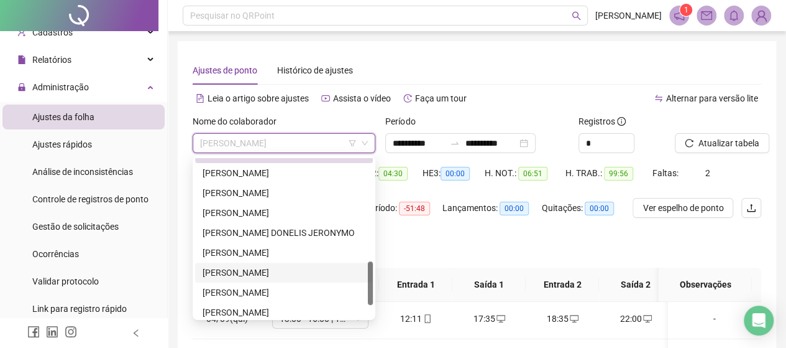
scroll to position [418, 0]
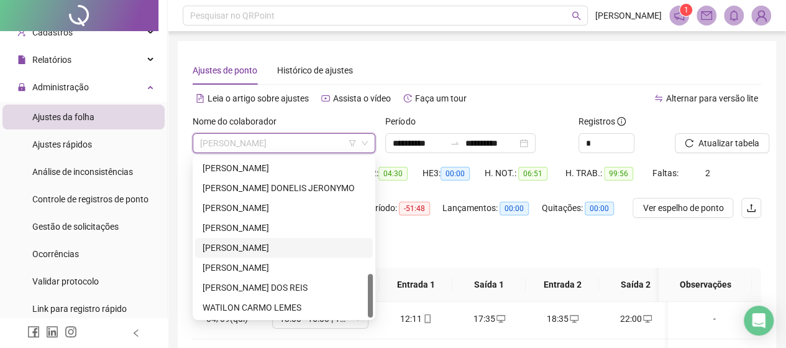
click at [296, 239] on div "[PERSON_NAME]" at bounding box center [284, 247] width 178 height 20
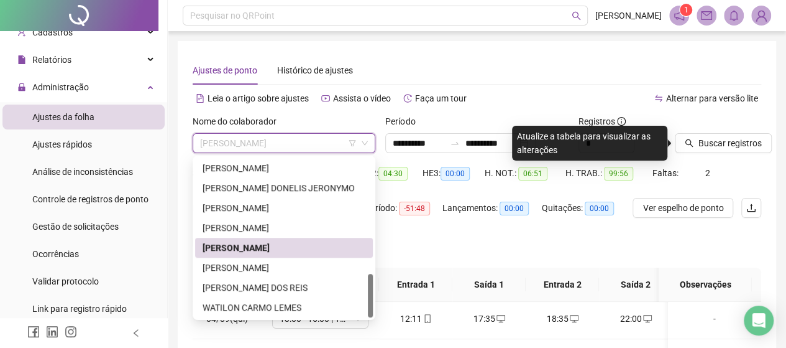
click at [269, 150] on span "[PERSON_NAME]" at bounding box center [284, 143] width 168 height 19
click at [259, 228] on div "[PERSON_NAME]" at bounding box center [284, 228] width 163 height 14
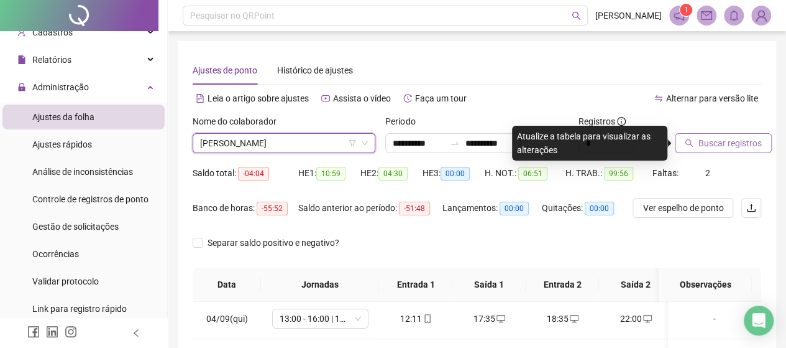
click at [721, 147] on span "Buscar registros" at bounding box center [730, 143] width 63 height 14
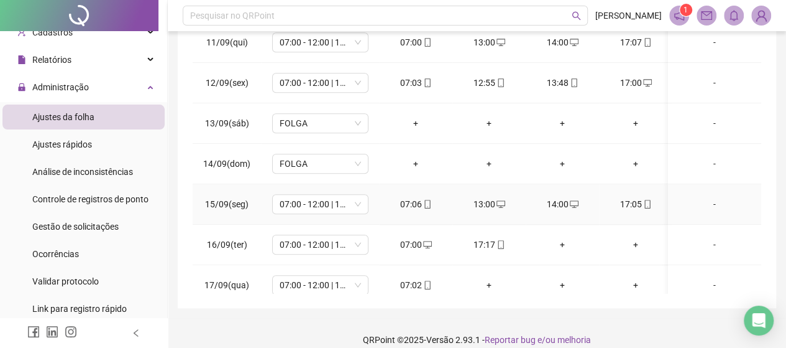
scroll to position [428, 0]
